Goal: Share content: Share content

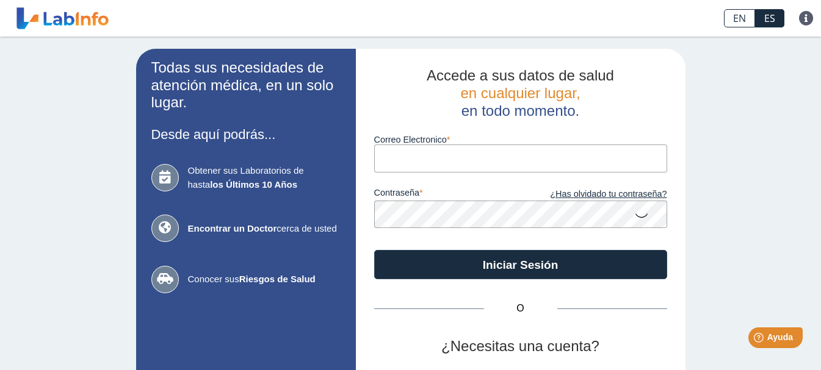
click at [394, 154] on input "Correo Electronico" at bounding box center [520, 158] width 293 height 27
type input "[PERSON_NAME][EMAIL_ADDRESS][DOMAIN_NAME]"
click at [634, 220] on icon at bounding box center [641, 215] width 15 height 24
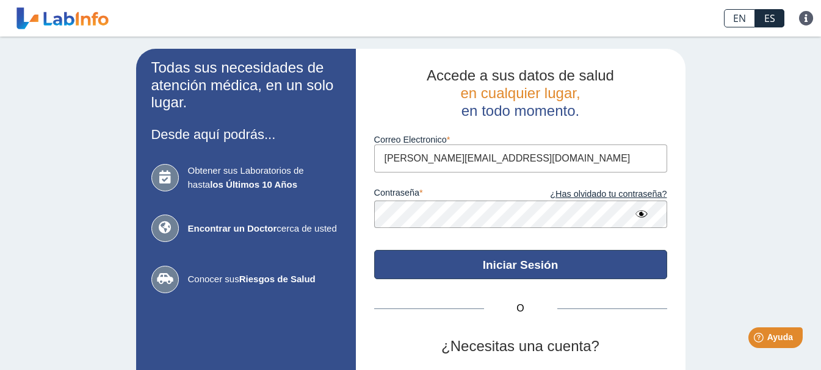
click at [492, 269] on button "Iniciar Sesión" at bounding box center [520, 264] width 293 height 29
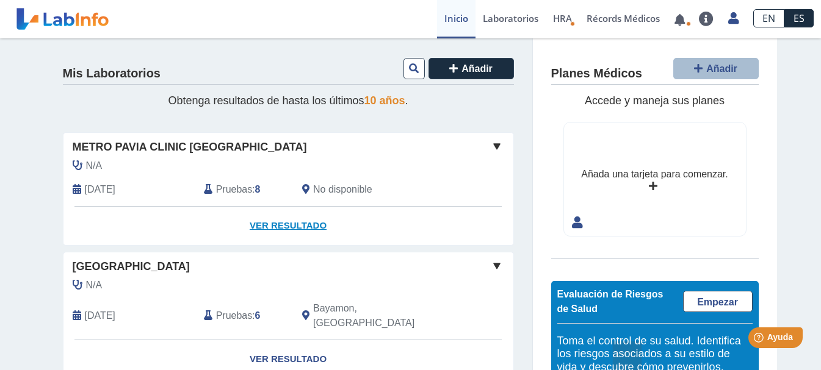
click at [275, 225] on link "Ver Resultado" at bounding box center [288, 226] width 450 height 38
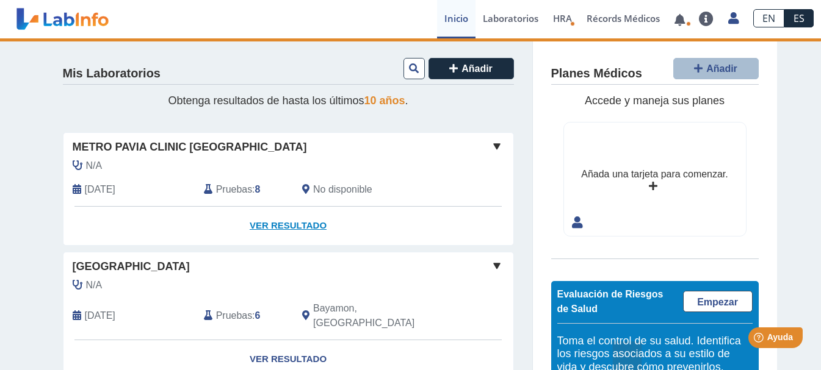
click at [276, 228] on link "Ver Resultado" at bounding box center [288, 226] width 450 height 38
click at [291, 225] on link "Ver Resultado" at bounding box center [288, 226] width 450 height 38
click at [489, 146] on span at bounding box center [496, 146] width 15 height 15
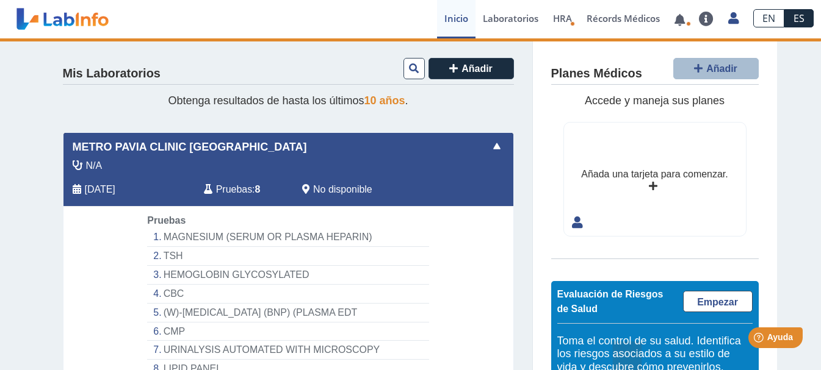
click at [325, 234] on li "MAGNESIUM (SERUM OR PLASMA HEPARIN)" at bounding box center [287, 237] width 281 height 19
click at [225, 237] on li "MAGNESIUM (SERUM OR PLASMA HEPARIN)" at bounding box center [287, 237] width 281 height 19
click at [159, 235] on li "MAGNESIUM (SERUM OR PLASMA HEPARIN)" at bounding box center [287, 237] width 281 height 19
click at [170, 235] on li "MAGNESIUM (SERUM OR PLASMA HEPARIN)" at bounding box center [287, 237] width 281 height 19
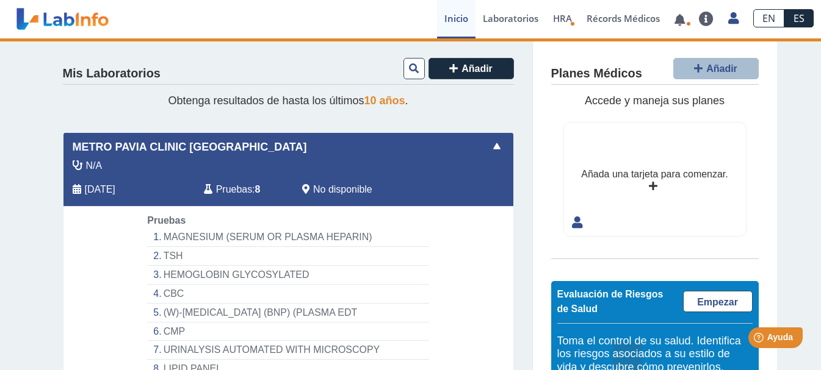
click at [170, 235] on li "MAGNESIUM (SERUM OR PLASMA HEPARIN)" at bounding box center [287, 237] width 281 height 19
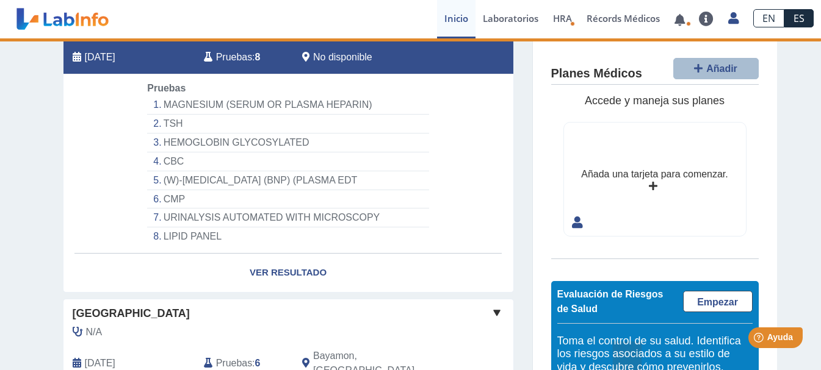
scroll to position [122, 0]
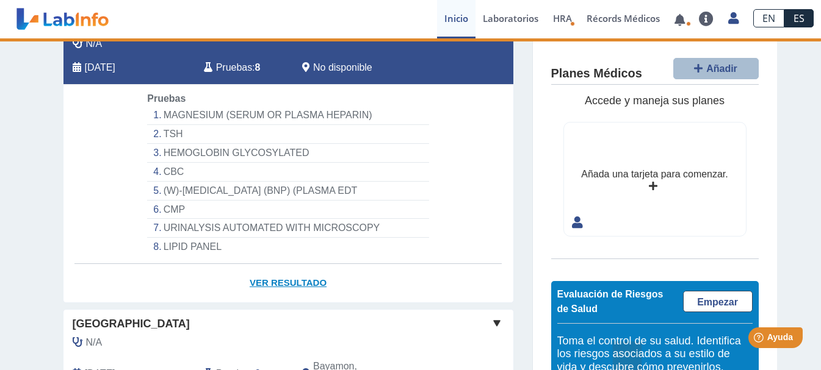
click at [278, 282] on link "Ver Resultado" at bounding box center [288, 283] width 450 height 38
click at [273, 280] on link "Ver Resultado" at bounding box center [288, 283] width 450 height 38
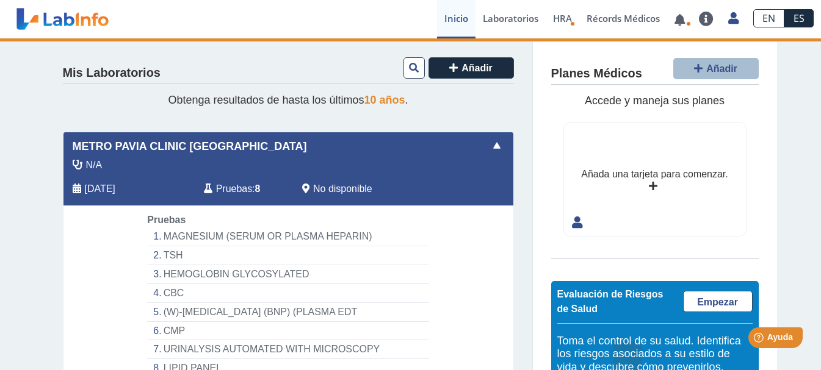
scroll to position [0, 0]
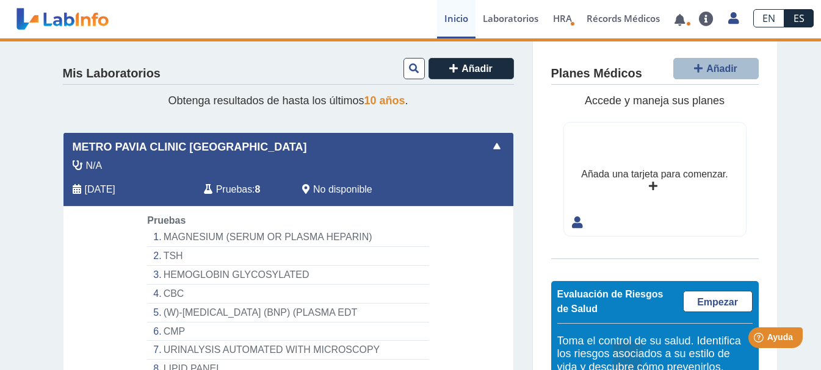
click at [490, 145] on span at bounding box center [496, 146] width 15 height 15
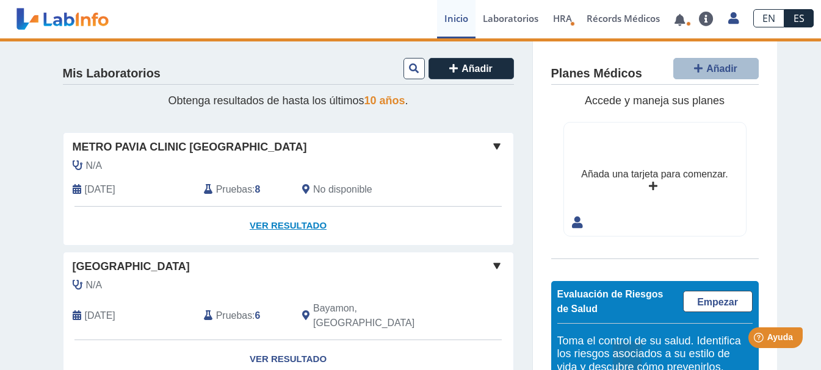
click at [268, 225] on link "Ver Resultado" at bounding box center [288, 226] width 450 height 38
select select "**********"
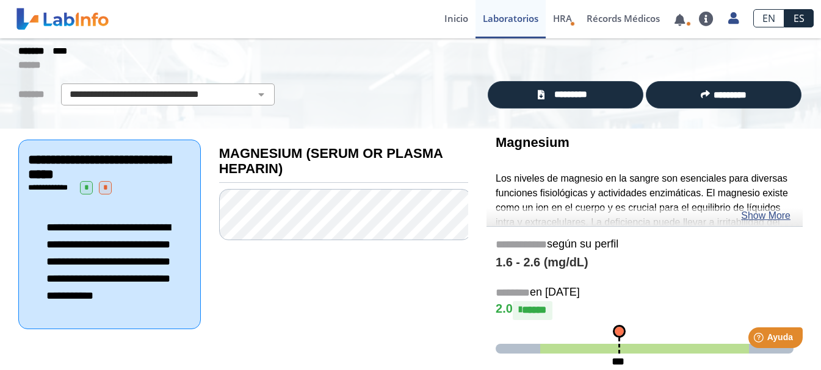
scroll to position [45, 0]
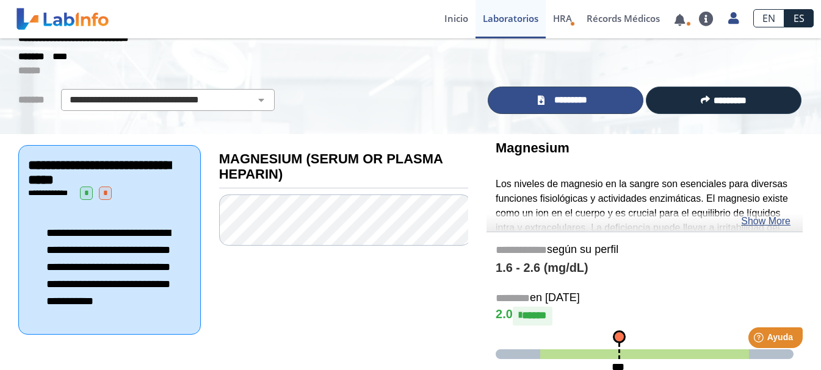
click at [569, 100] on span "*********" at bounding box center [570, 100] width 45 height 14
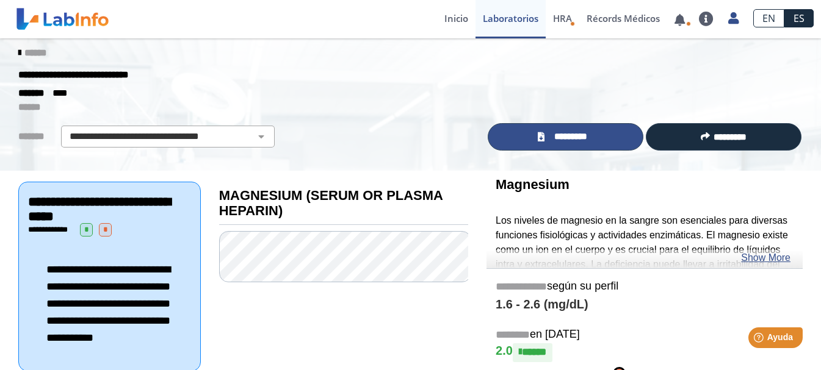
scroll to position [0, 0]
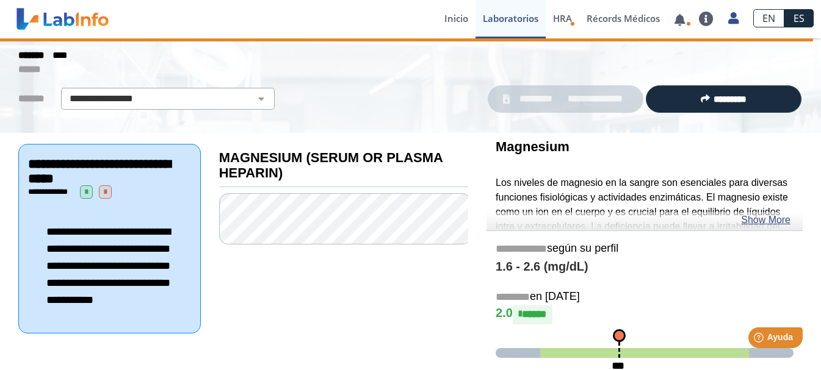
scroll to position [45, 0]
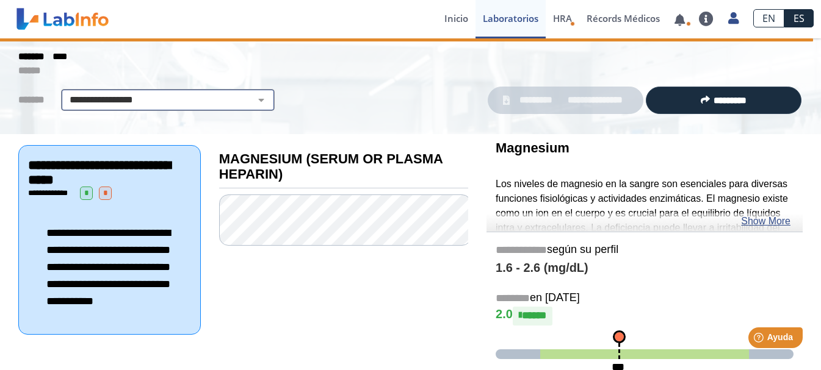
click at [246, 99] on select "**********" at bounding box center [168, 100] width 206 height 15
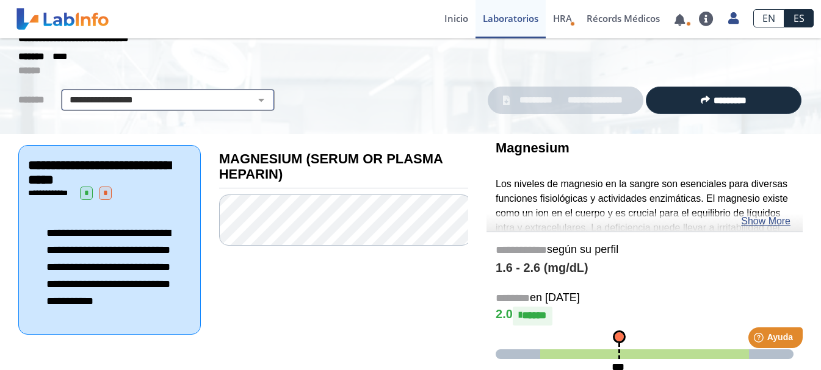
select select "**********"
click at [65, 93] on select "**********" at bounding box center [168, 100] width 206 height 15
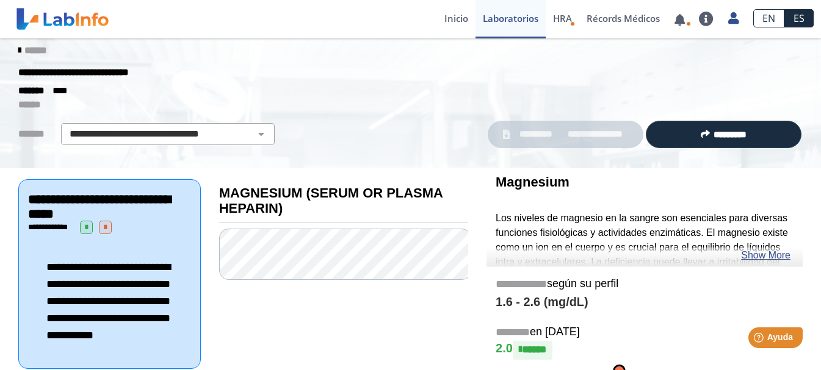
scroll to position [0, 0]
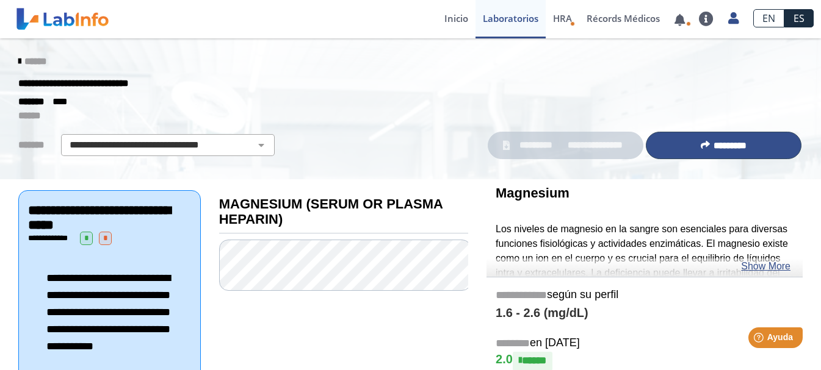
click at [743, 144] on span "*********" at bounding box center [729, 145] width 33 height 9
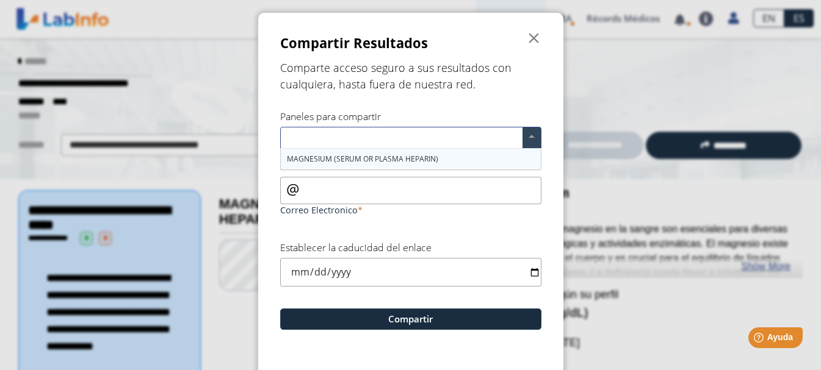
click at [528, 135] on span at bounding box center [531, 138] width 18 height 21
click at [458, 156] on div "MAGNESIUM (SERUM OR PLASMA HEPARIN)" at bounding box center [411, 159] width 260 height 21
click at [408, 189] on input "Correo Electronico" at bounding box center [410, 190] width 261 height 27
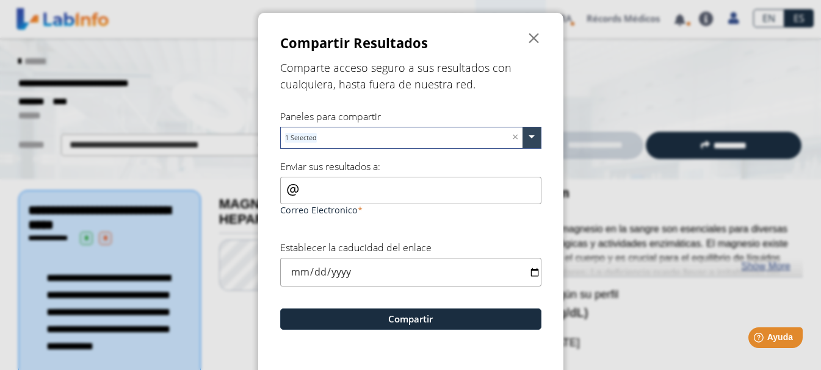
type input "[PERSON_NAME][EMAIL_ADDRESS][DOMAIN_NAME]"
click at [530, 273] on input "date" at bounding box center [410, 272] width 261 height 29
type input "[DATE]"
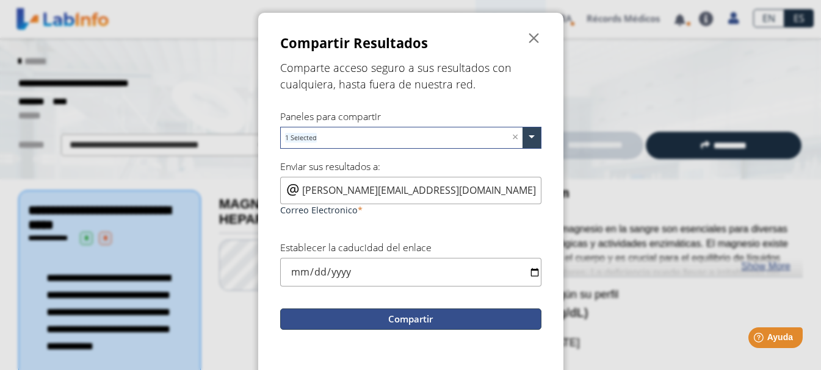
click at [418, 323] on button "Compartir" at bounding box center [410, 319] width 261 height 21
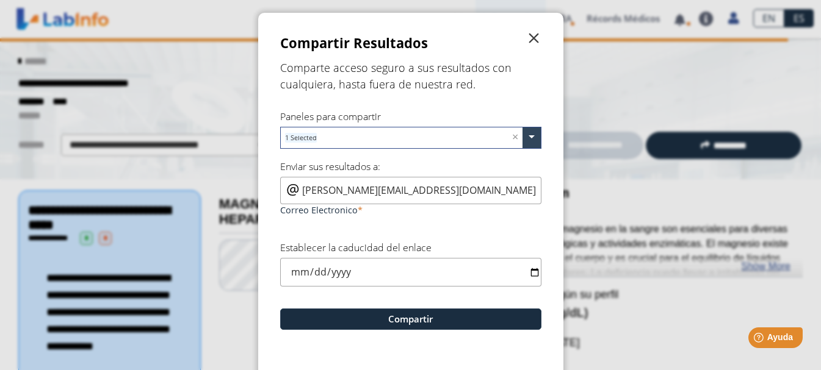
click at [528, 40] on span "" at bounding box center [534, 38] width 15 height 15
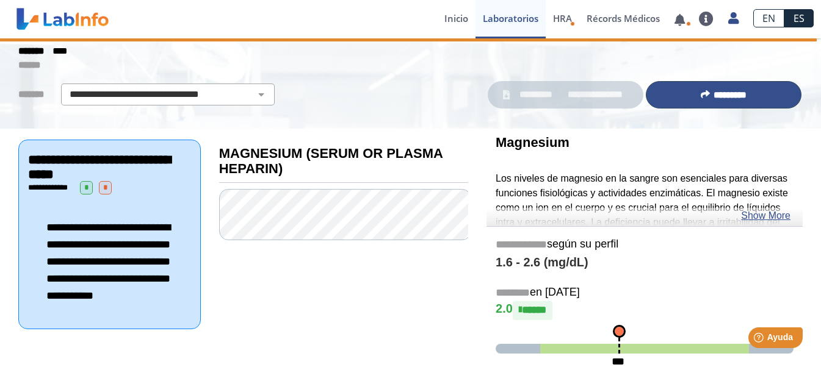
scroll to position [45, 0]
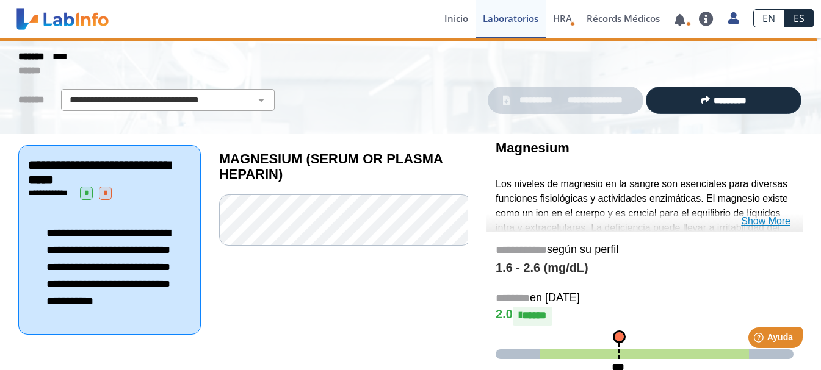
click at [765, 223] on link "Show More" at bounding box center [765, 221] width 49 height 15
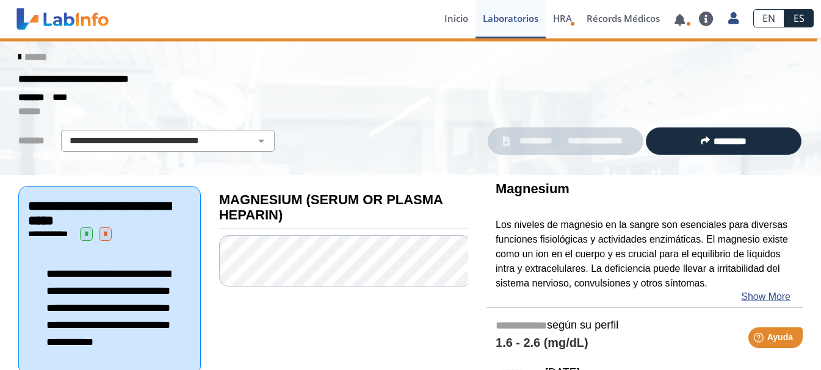
scroll to position [0, 0]
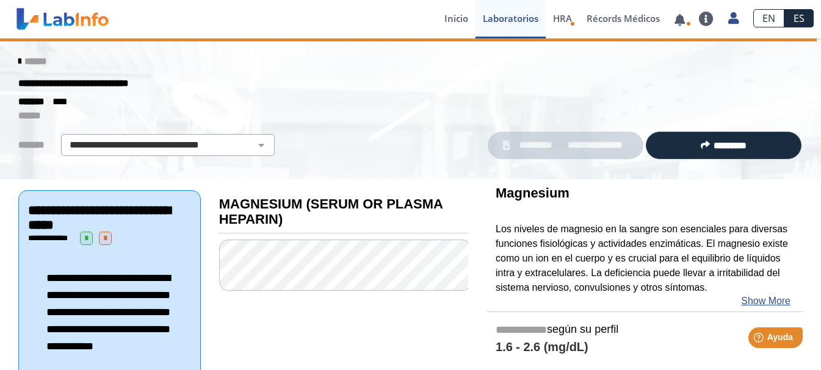
click at [18, 60] on icon at bounding box center [19, 62] width 2 height 10
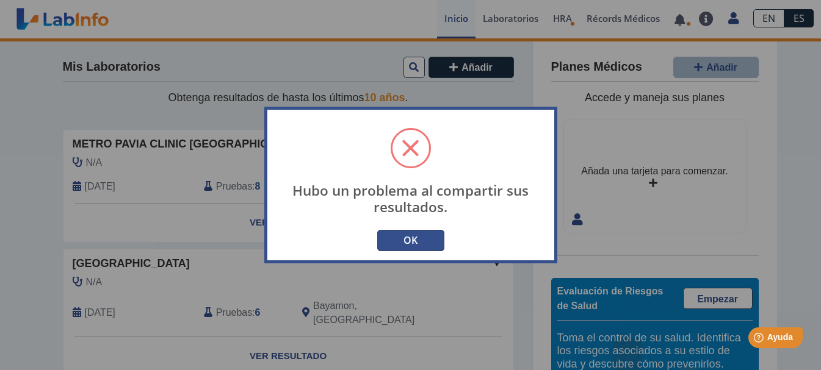
click at [425, 239] on button "OK" at bounding box center [410, 240] width 67 height 21
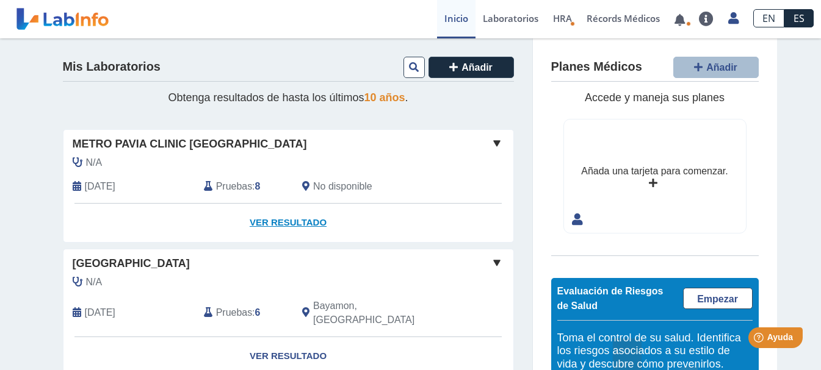
click at [283, 223] on link "Ver Resultado" at bounding box center [288, 223] width 450 height 38
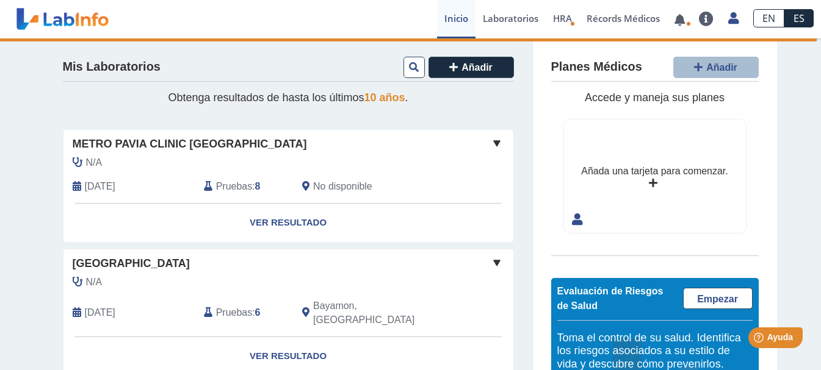
click at [492, 144] on span at bounding box center [496, 143] width 15 height 15
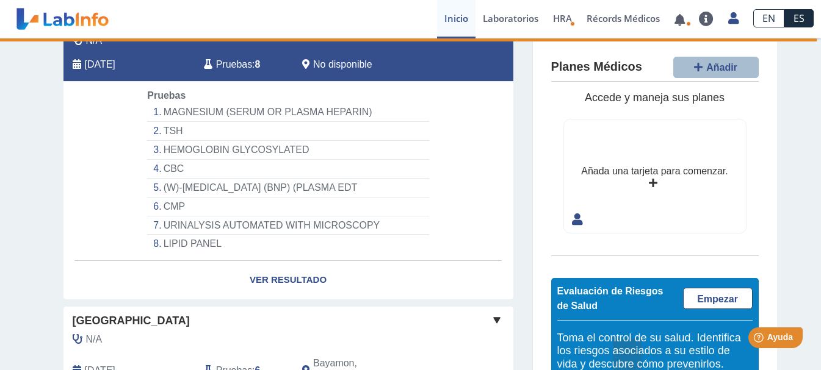
scroll to position [61, 0]
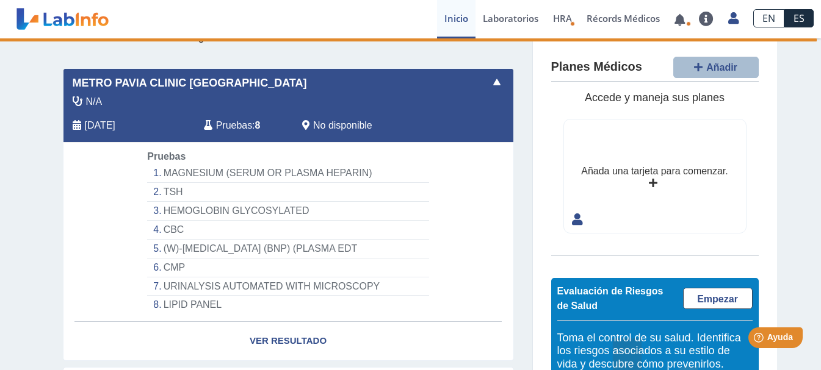
click at [179, 171] on li "MAGNESIUM (SERUM OR PLASMA HEPARIN)" at bounding box center [287, 173] width 281 height 19
click at [268, 171] on li "MAGNESIUM (SERUM OR PLASMA HEPARIN)" at bounding box center [287, 173] width 281 height 19
click at [348, 171] on li "MAGNESIUM (SERUM OR PLASMA HEPARIN)" at bounding box center [287, 173] width 281 height 19
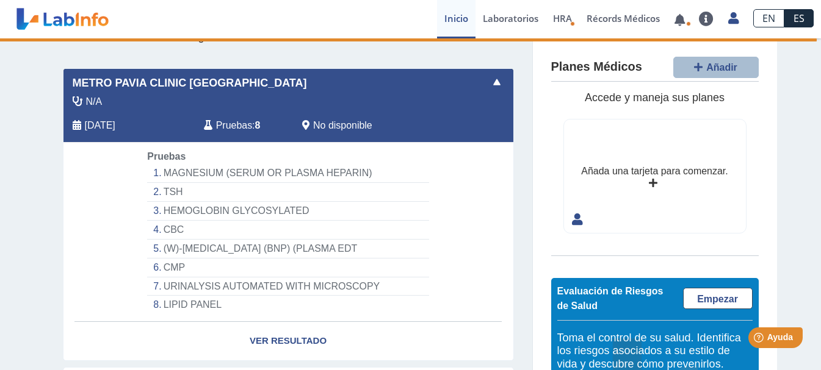
click at [244, 171] on li "MAGNESIUM (SERUM OR PLASMA HEPARIN)" at bounding box center [287, 173] width 281 height 19
click at [214, 173] on li "MAGNESIUM (SERUM OR PLASMA HEPARIN)" at bounding box center [287, 173] width 281 height 19
click at [298, 342] on link "Ver Resultado" at bounding box center [288, 341] width 450 height 38
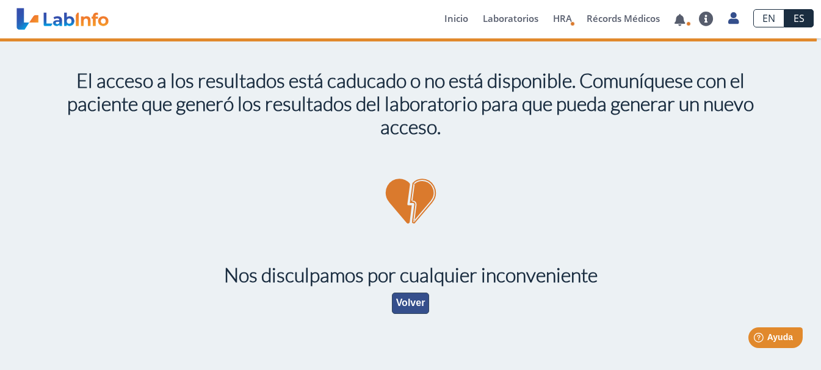
click at [410, 303] on button "Volver" at bounding box center [411, 303] width 38 height 21
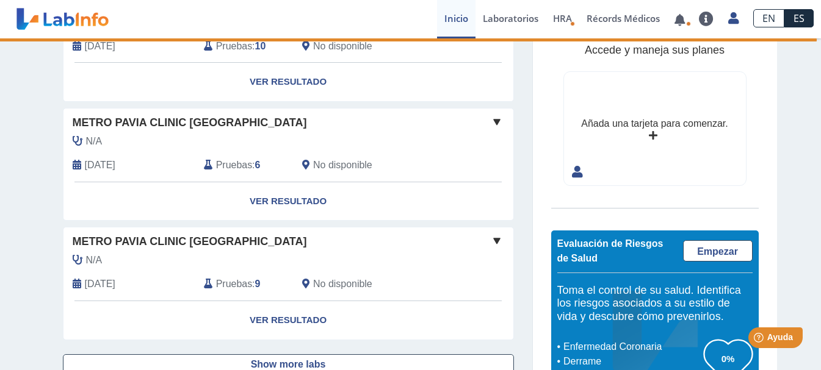
scroll to position [1021, 0]
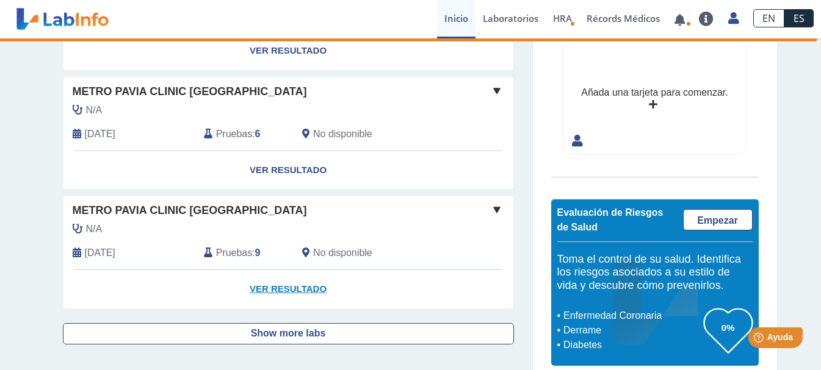
click at [293, 272] on link "Ver Resultado" at bounding box center [288, 289] width 450 height 38
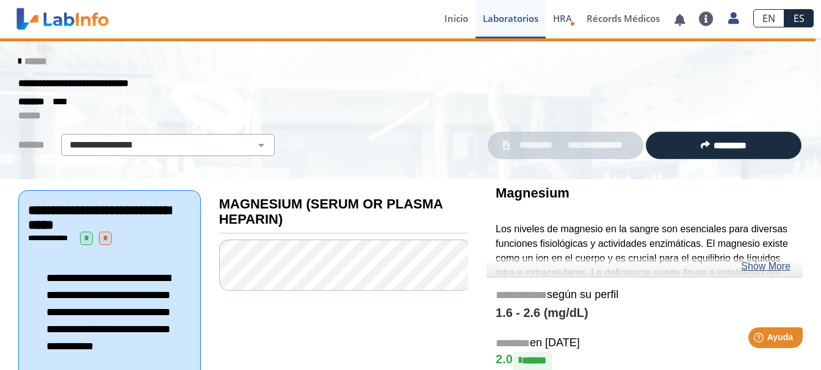
drag, startPoint x: 461, startPoint y: 140, endPoint x: 425, endPoint y: 153, distance: 38.2
click at [425, 153] on div "**********" at bounding box center [243, 145] width 468 height 22
click at [552, 154] on link "**********" at bounding box center [565, 145] width 156 height 27
click at [555, 152] on link "**********" at bounding box center [565, 145] width 156 height 27
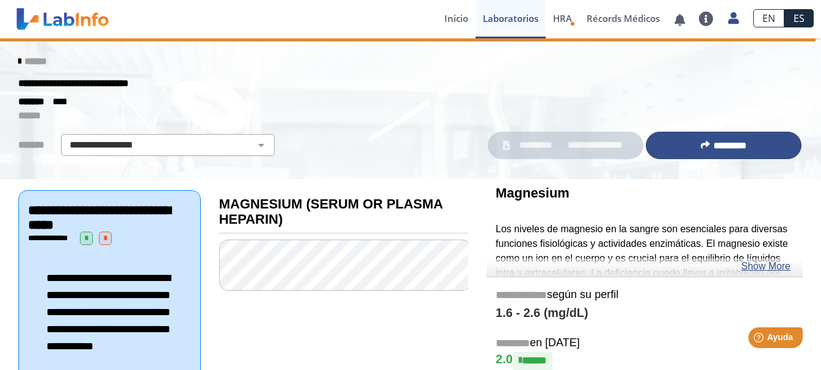
click at [725, 145] on span "*********" at bounding box center [729, 145] width 33 height 9
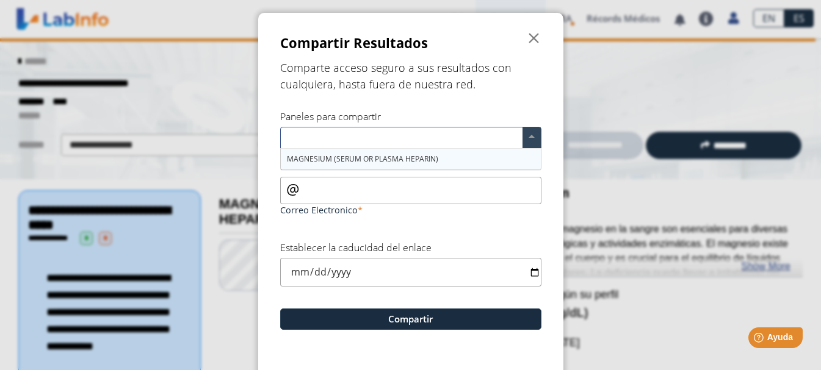
click at [452, 159] on div "MAGNESIUM (SERUM OR PLASMA HEPARIN)" at bounding box center [411, 159] width 260 height 21
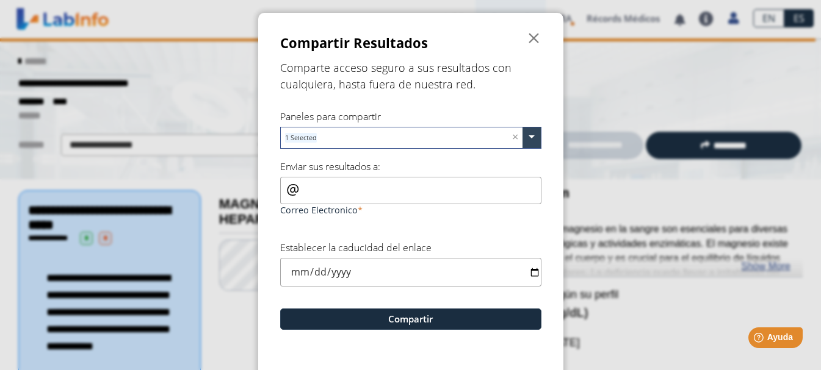
click at [401, 191] on input "Correo Electronico" at bounding box center [410, 190] width 261 height 27
type input "[PERSON_NAME][EMAIL_ADDRESS][DOMAIN_NAME]"
click at [532, 275] on input "date" at bounding box center [410, 272] width 261 height 29
type input "[DATE]"
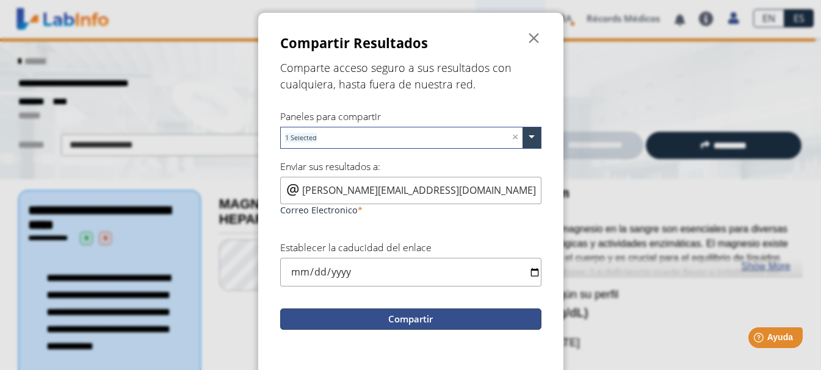
click at [408, 319] on button "Compartir" at bounding box center [410, 319] width 261 height 21
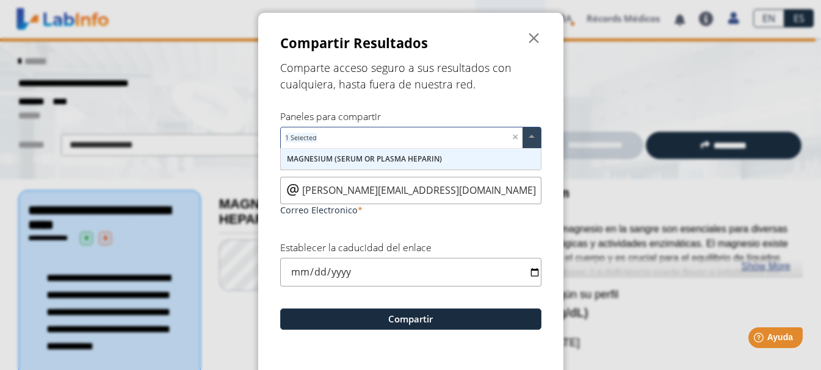
click at [455, 162] on div "MAGNESIUM (SERUM OR PLASMA HEPARIN)" at bounding box center [411, 159] width 260 height 21
click at [462, 157] on div "MAGNESIUM (SERUM OR PLASMA HEPARIN)" at bounding box center [411, 159] width 260 height 21
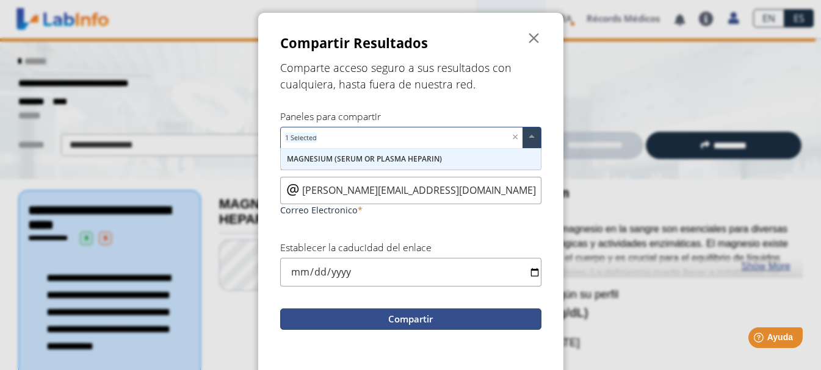
click at [419, 316] on button "Compartir" at bounding box center [410, 319] width 261 height 21
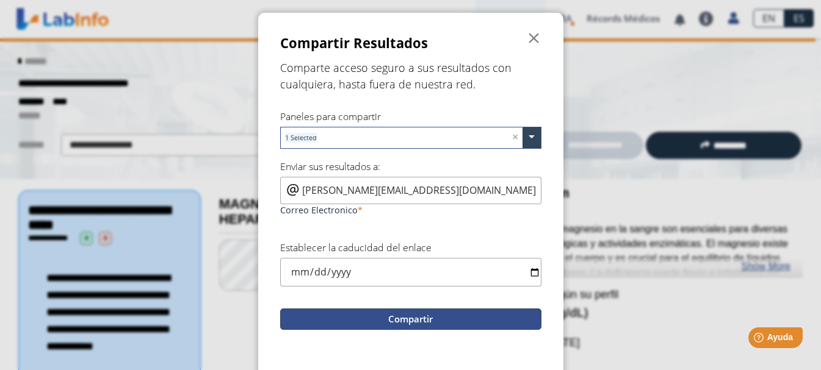
click at [409, 317] on button "Compartir" at bounding box center [410, 319] width 261 height 21
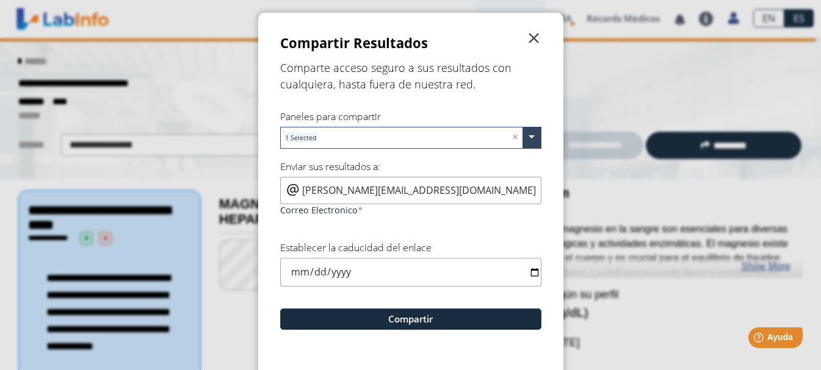
click at [527, 35] on span "" at bounding box center [534, 38] width 15 height 15
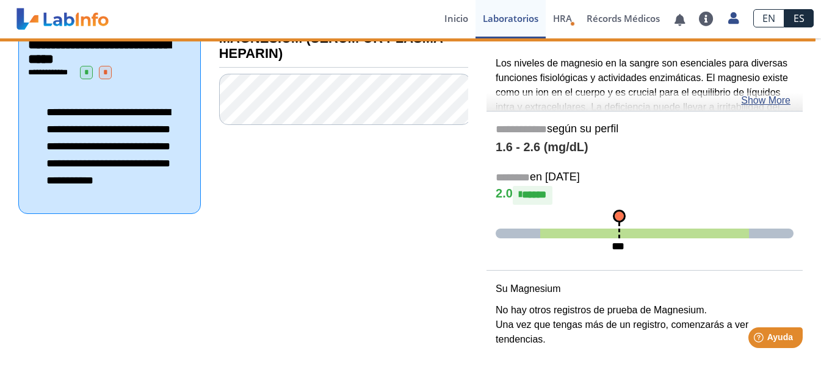
scroll to position [167, 0]
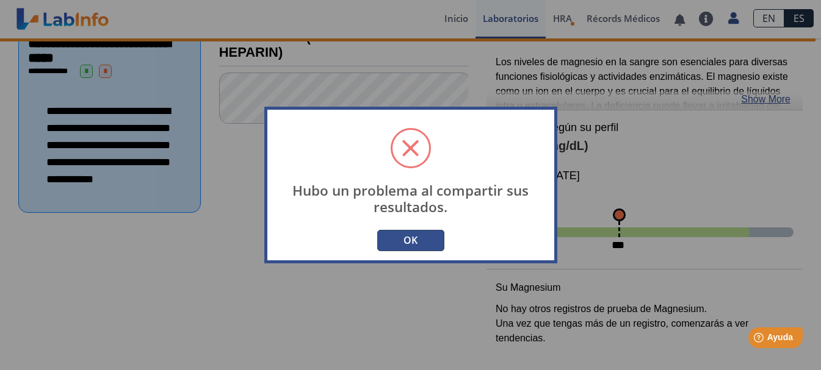
click at [405, 242] on button "OK" at bounding box center [410, 240] width 67 height 21
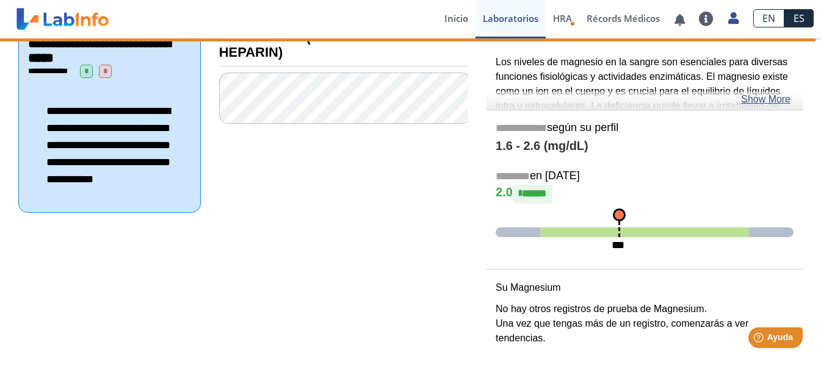
scroll to position [0, 0]
